Goal: Transaction & Acquisition: Purchase product/service

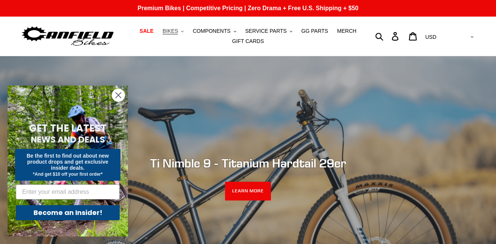
click at [173, 34] on span "BIKES" at bounding box center [170, 31] width 15 height 6
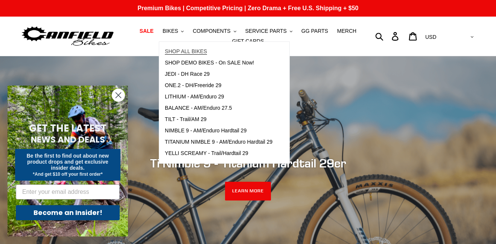
click at [188, 51] on span "SHOP ALL BIKES" at bounding box center [186, 51] width 42 height 6
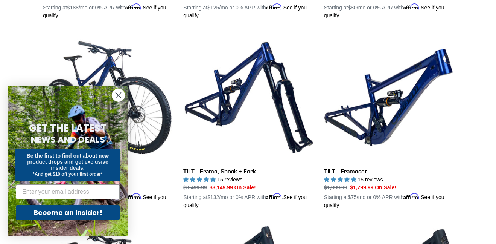
scroll to position [383, 0]
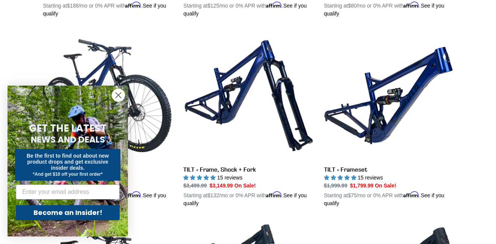
click at [117, 98] on circle "Close dialog" at bounding box center [118, 95] width 12 height 12
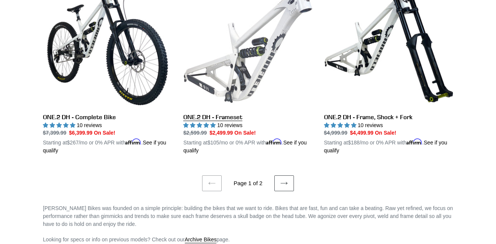
scroll to position [1576, 0]
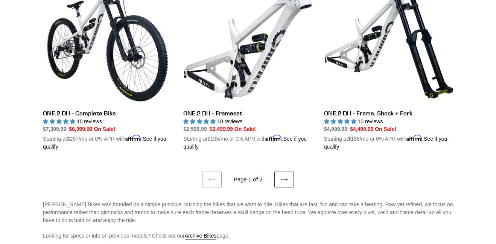
click at [287, 184] on link "Next page" at bounding box center [285, 179] width 20 height 16
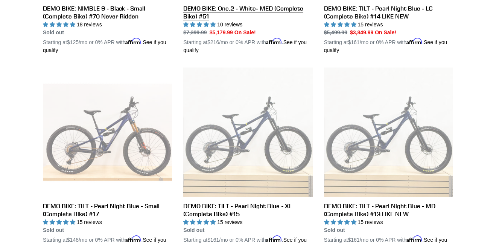
scroll to position [759, 0]
